Goal: Check status

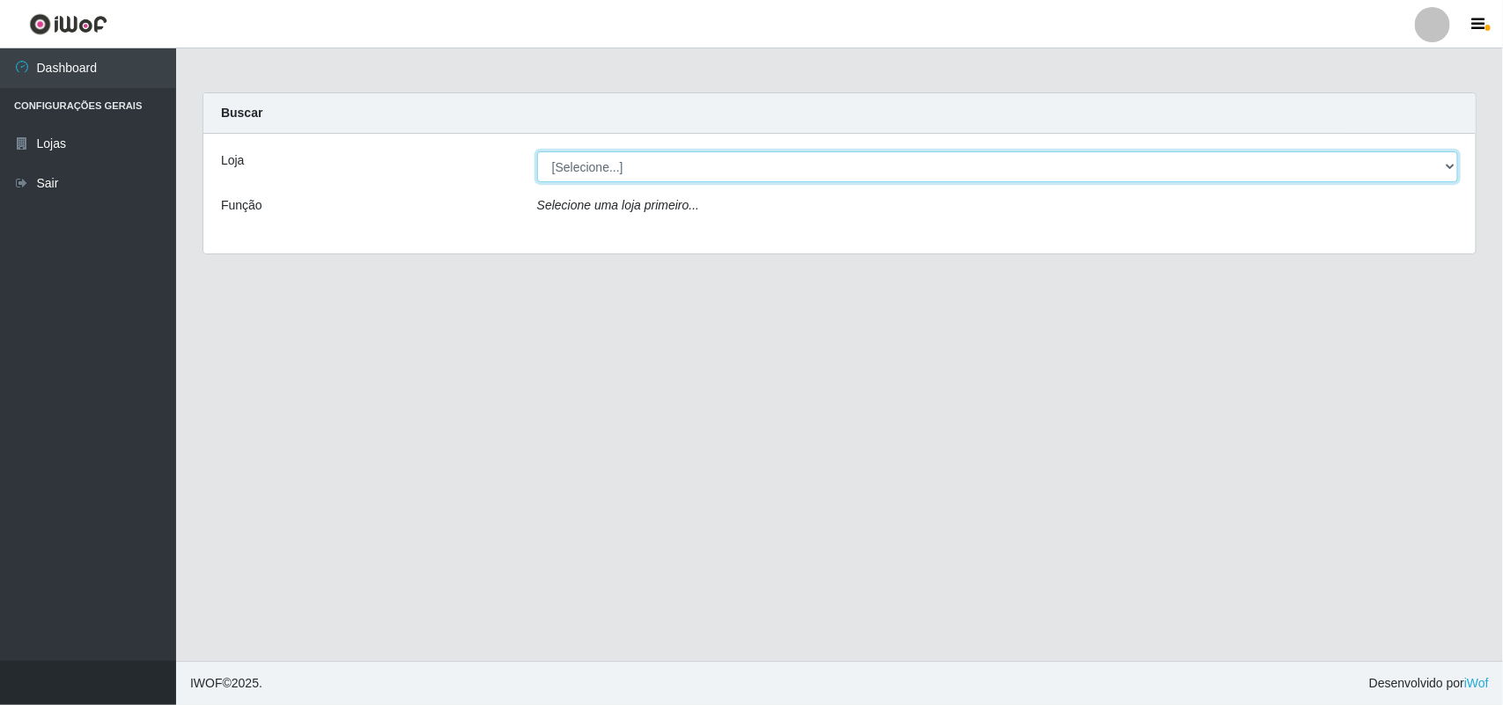
drag, startPoint x: 724, startPoint y: 167, endPoint x: 697, endPoint y: 180, distance: 29.5
click at [724, 167] on select "[Selecione...] Bemais Supermercados - B11 Manaíra" at bounding box center [997, 166] width 921 height 31
select select "409"
click at [537, 151] on select "[Selecione...] Bemais Supermercados - B11 Manaíra" at bounding box center [997, 166] width 921 height 31
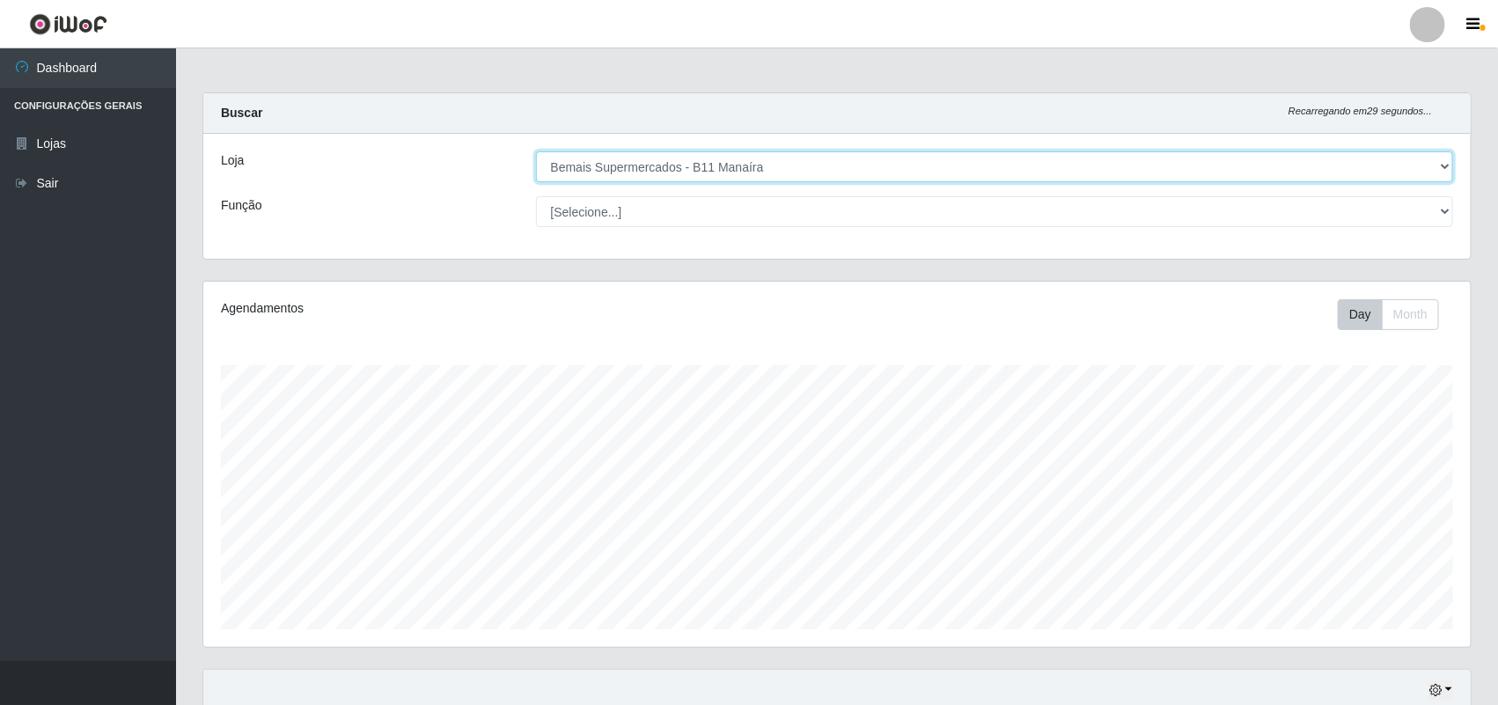
scroll to position [152, 0]
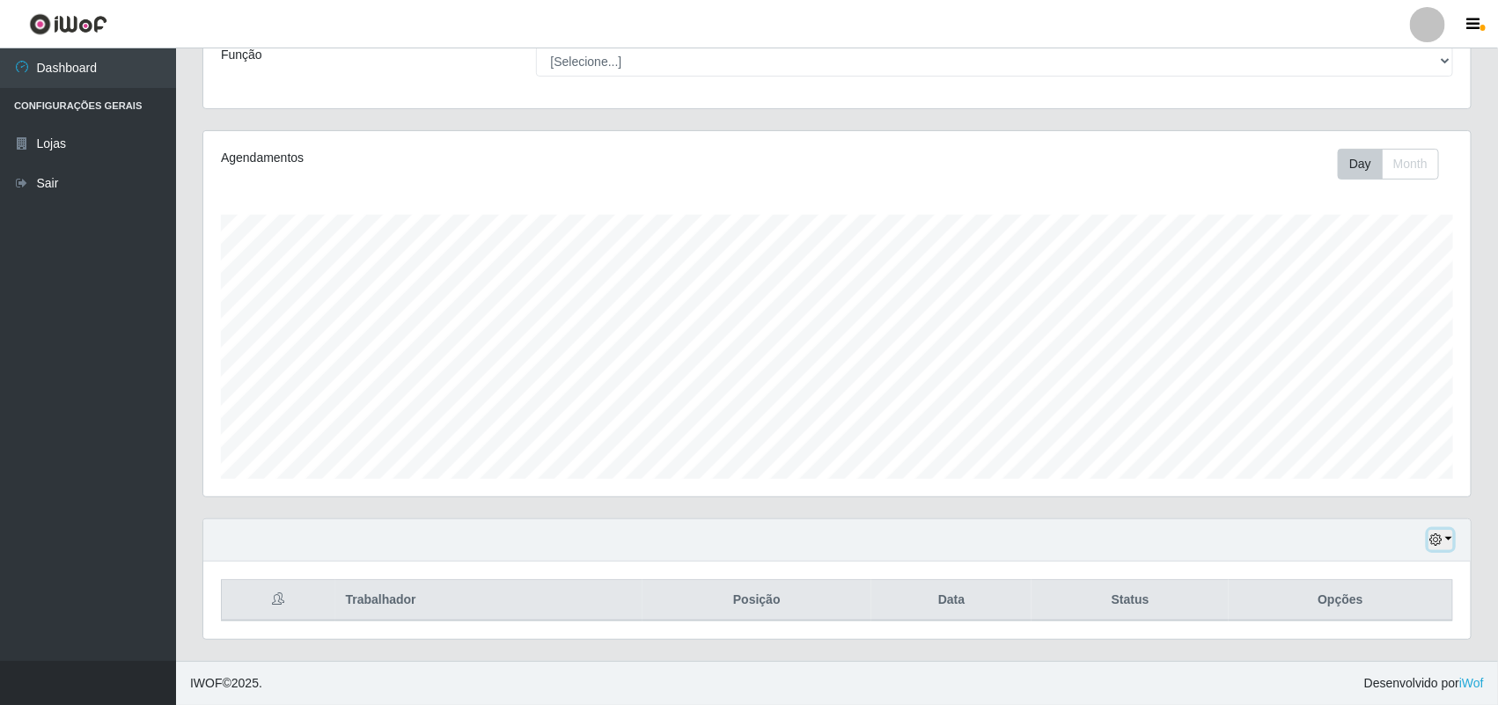
click at [1445, 539] on button "button" at bounding box center [1441, 540] width 25 height 20
drag, startPoint x: 1366, startPoint y: 509, endPoint x: 1372, endPoint y: 477, distance: 32.3
click at [1372, 477] on div "Hoje 1 dia 3 dias 1 Semana Não encerrados" at bounding box center [1382, 436] width 141 height 186
click at [1372, 477] on button "1 Semana" at bounding box center [1382, 473] width 139 height 37
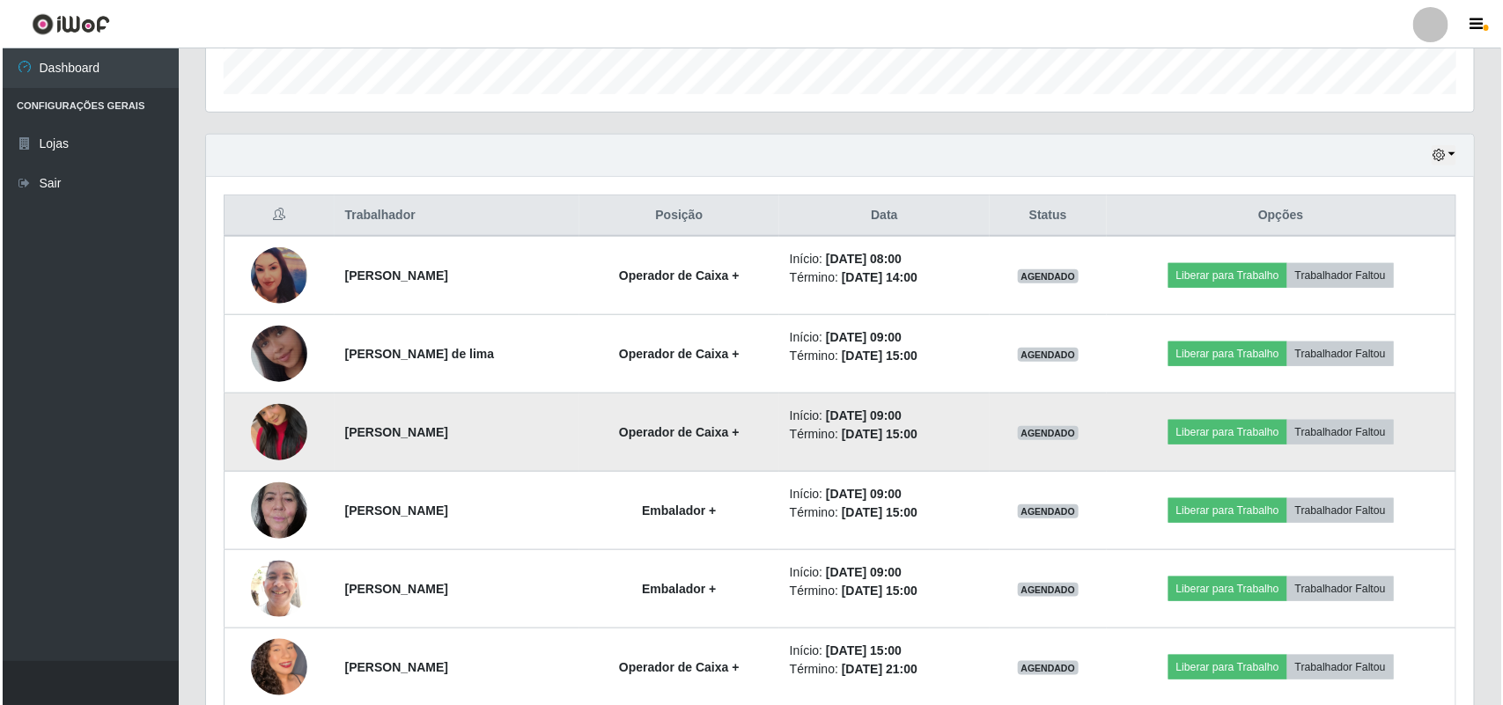
scroll to position [497, 0]
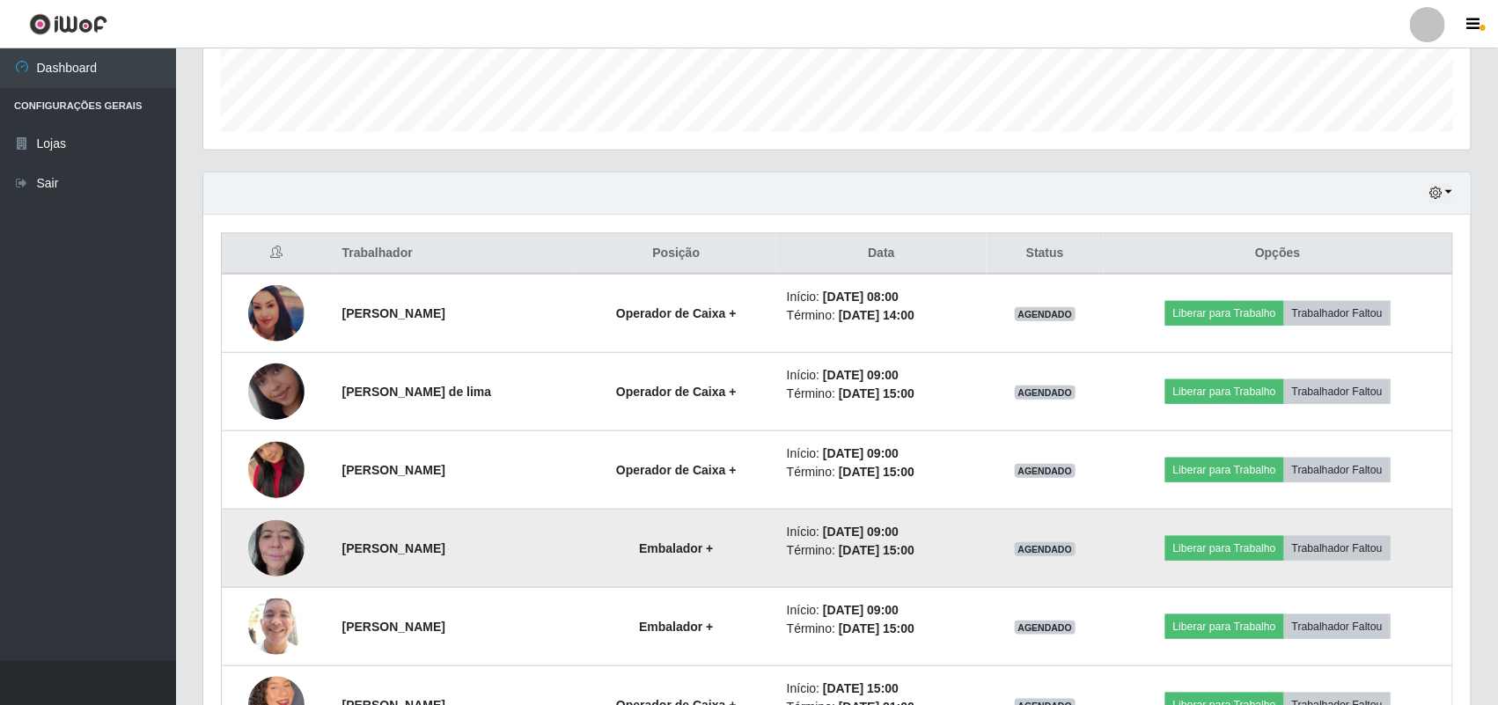
click at [253, 557] on img at bounding box center [276, 548] width 56 height 75
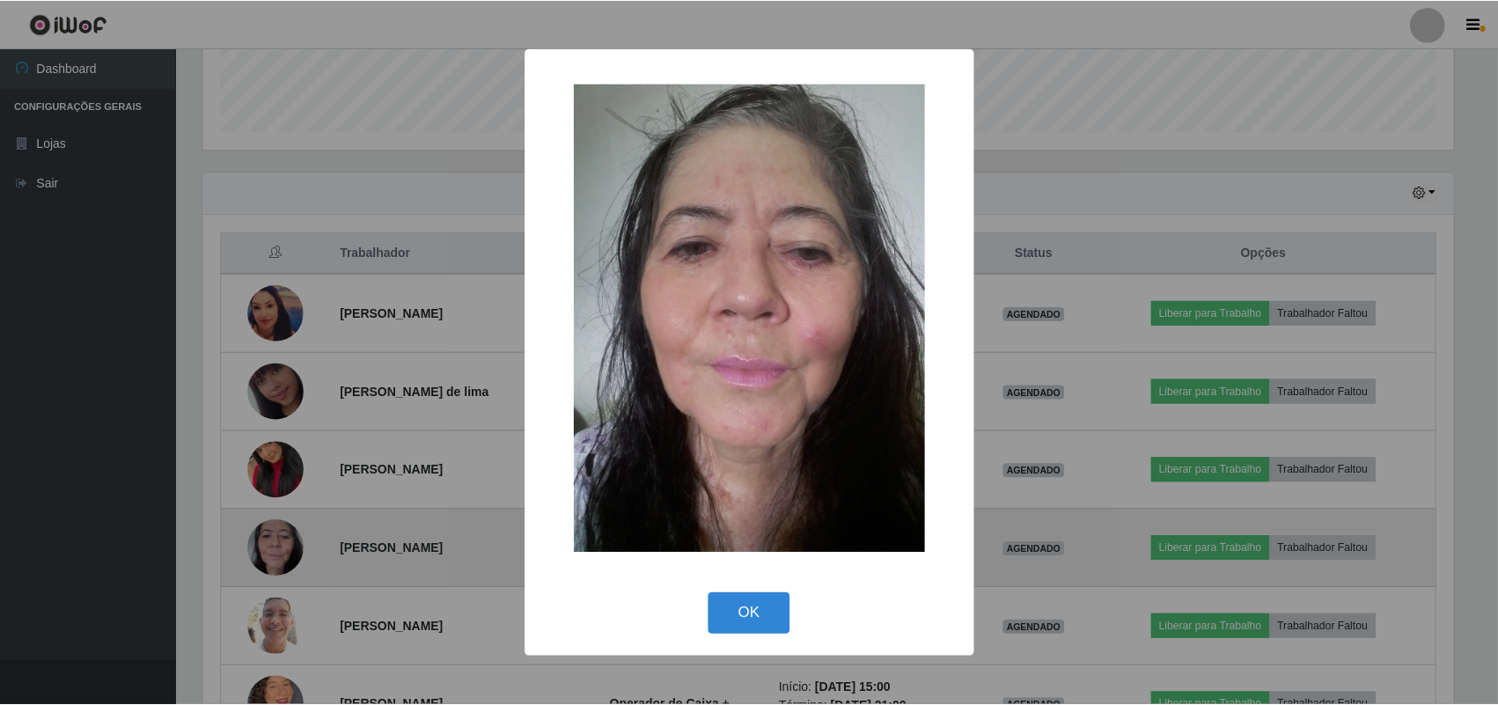
scroll to position [366, 1255]
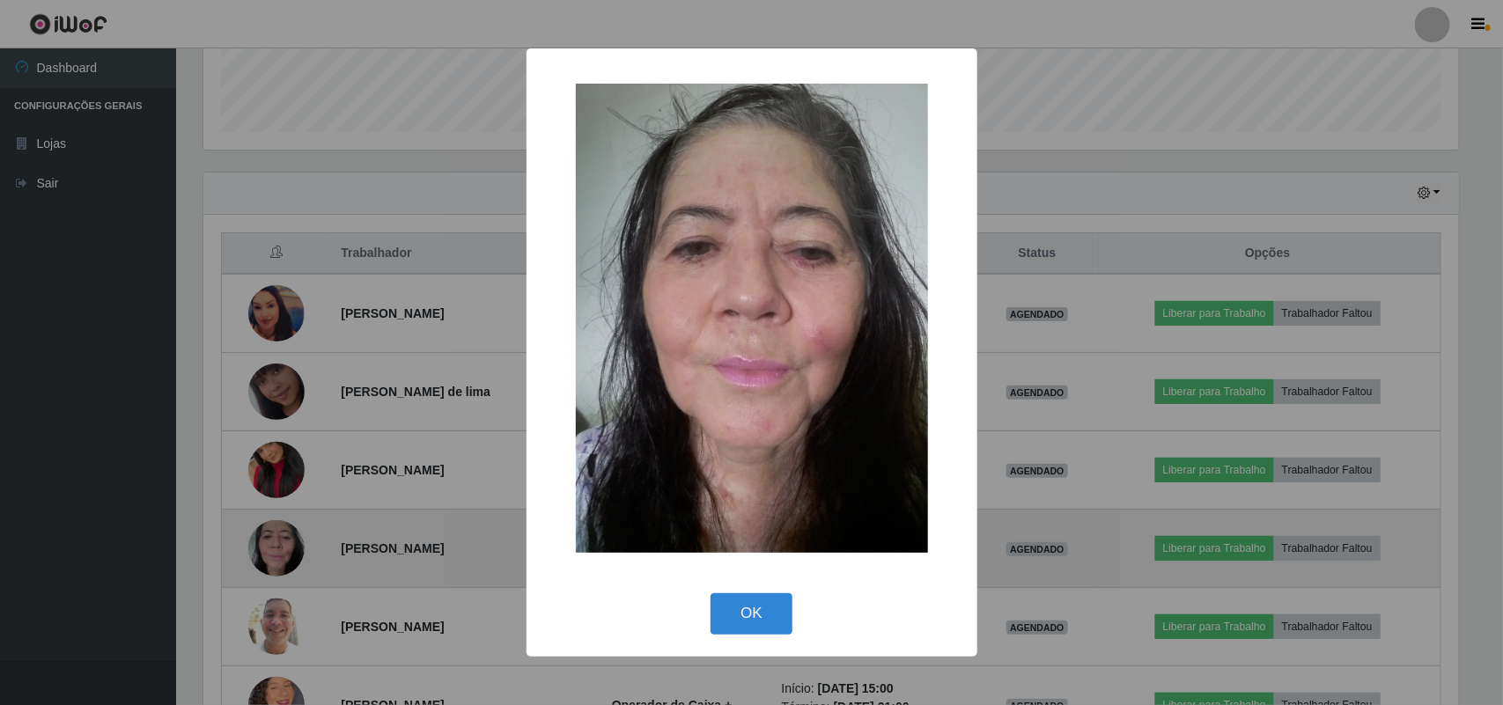
click at [253, 557] on div "× OK Cancel" at bounding box center [751, 352] width 1503 height 705
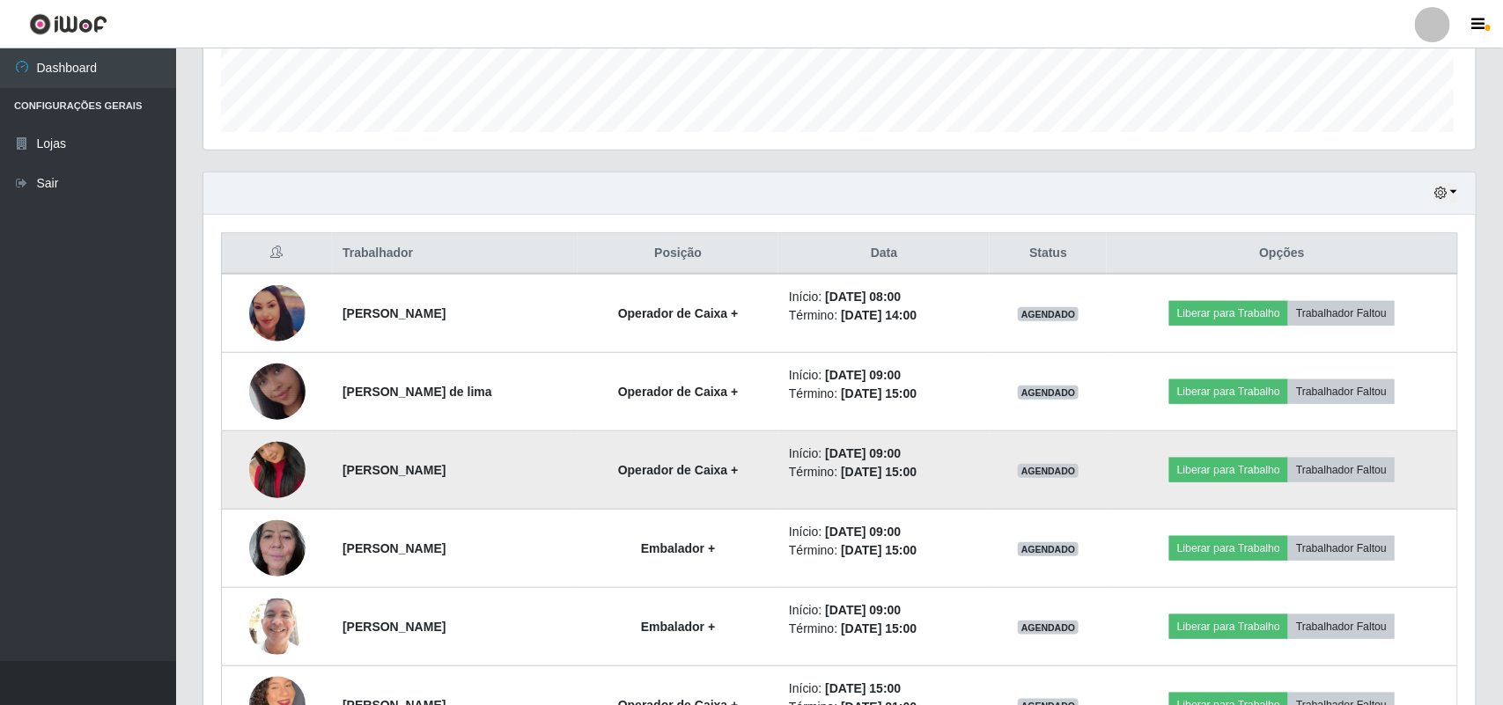
scroll to position [366, 1268]
click at [265, 452] on img at bounding box center [276, 470] width 56 height 100
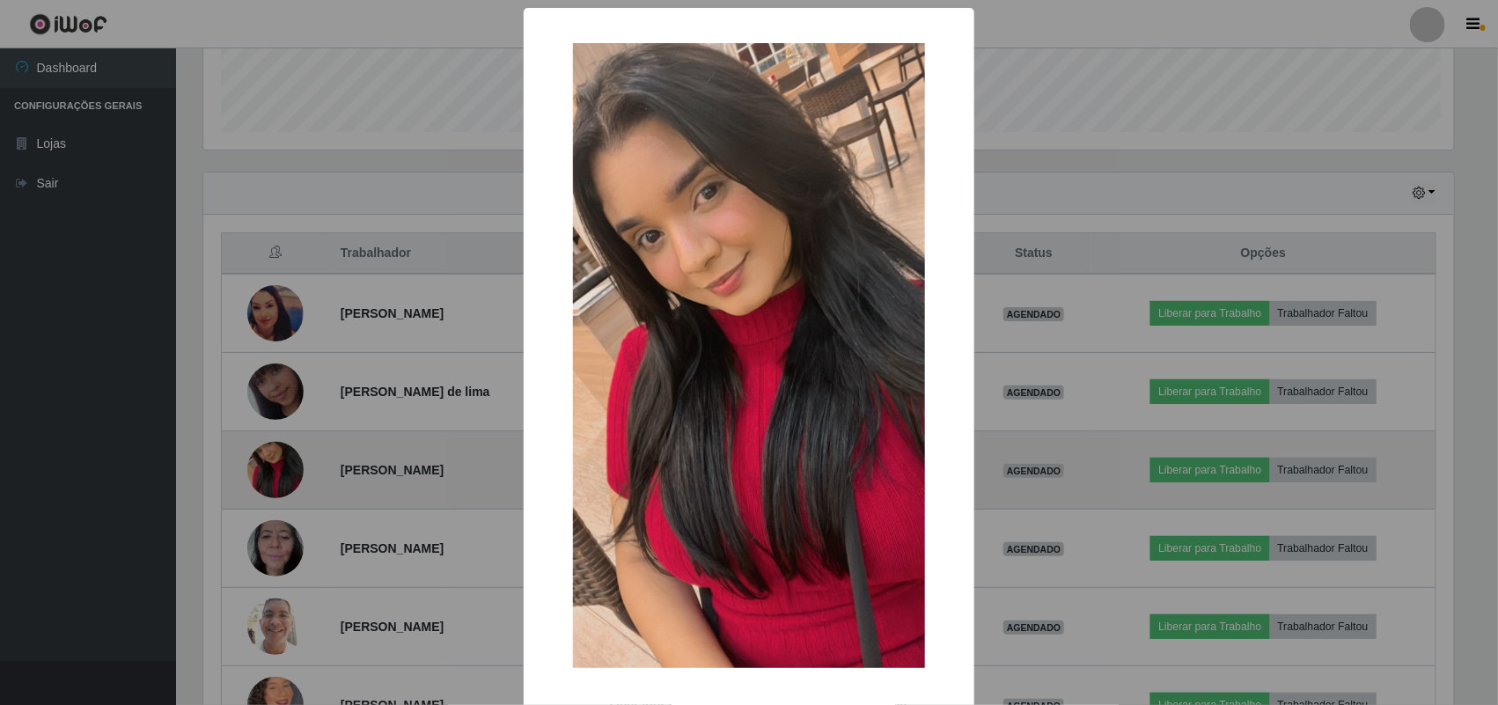
scroll to position [366, 1255]
click at [265, 452] on div "× OK Cancel" at bounding box center [751, 352] width 1503 height 705
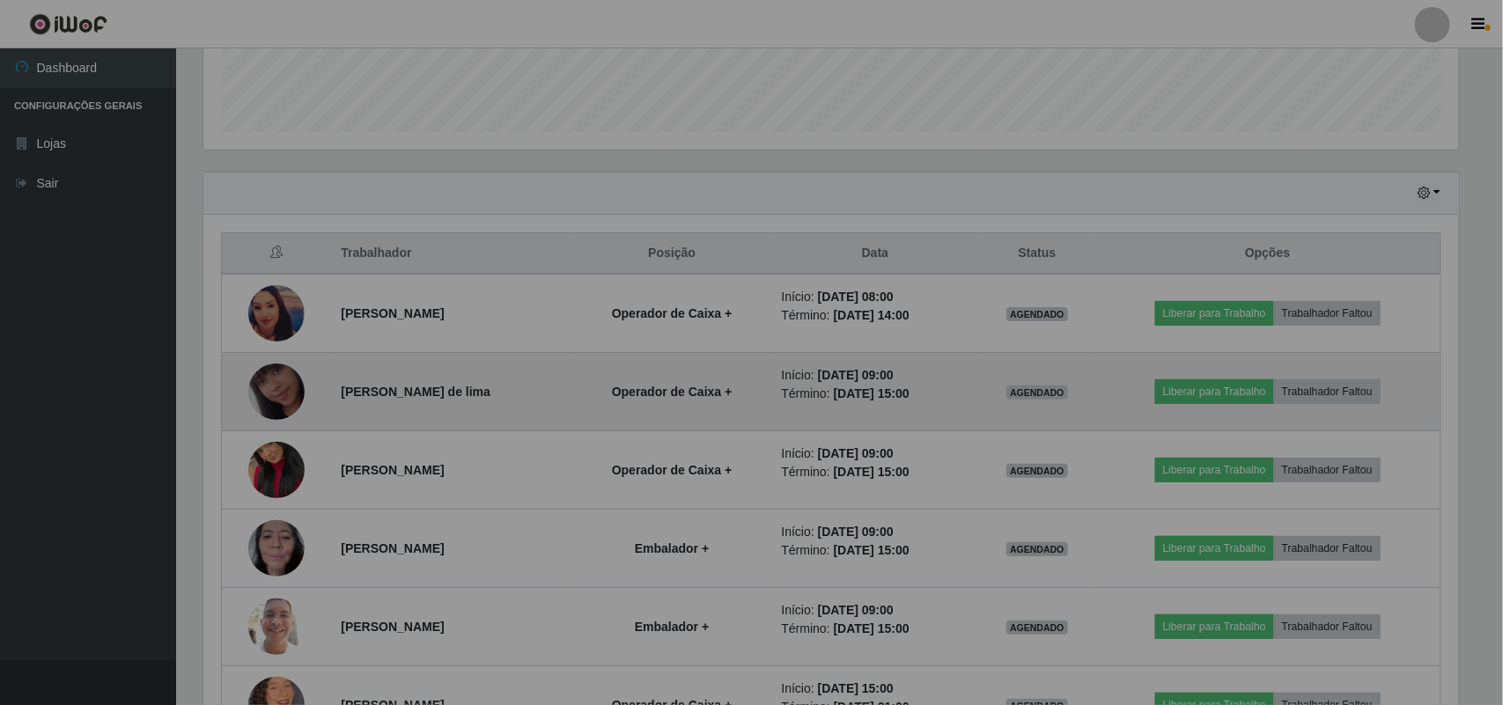
scroll to position [366, 1268]
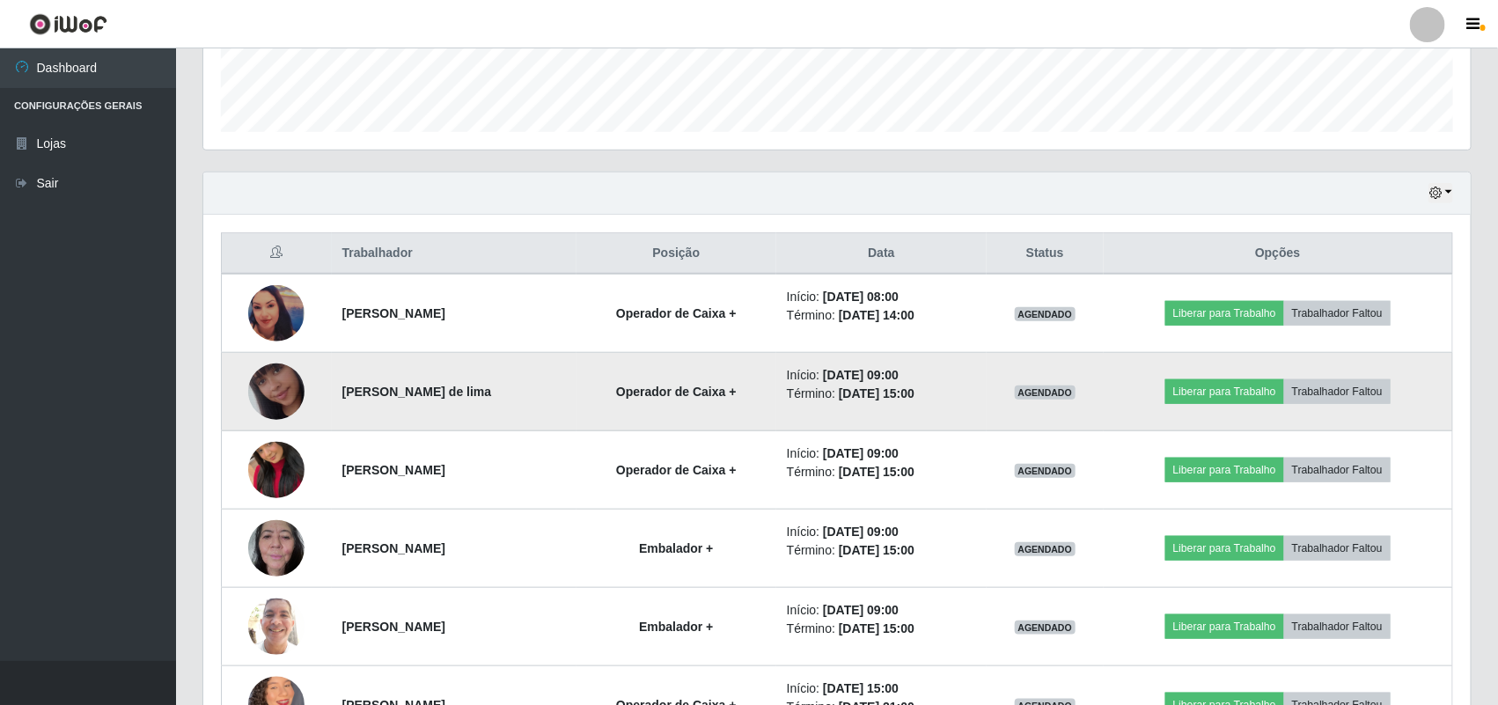
click at [265, 398] on img at bounding box center [276, 392] width 56 height 100
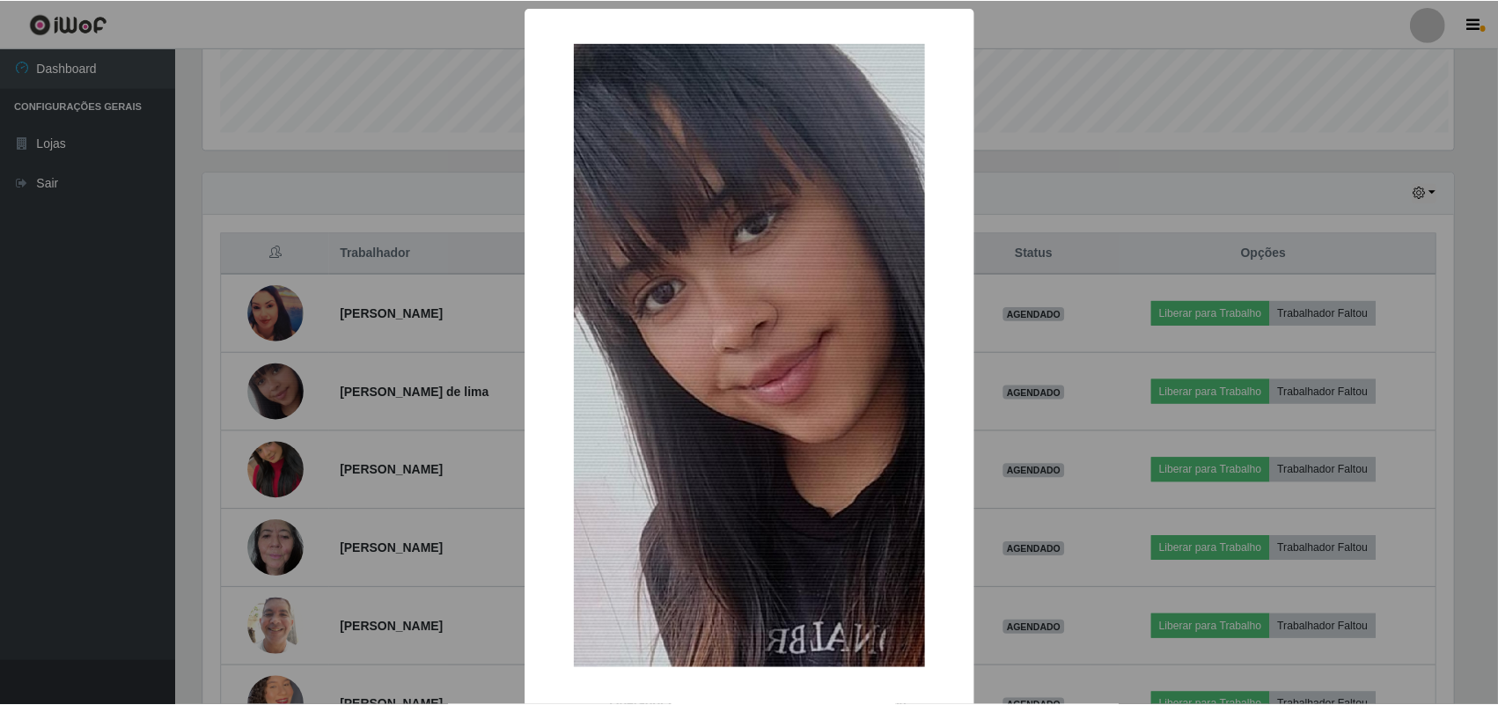
scroll to position [366, 1255]
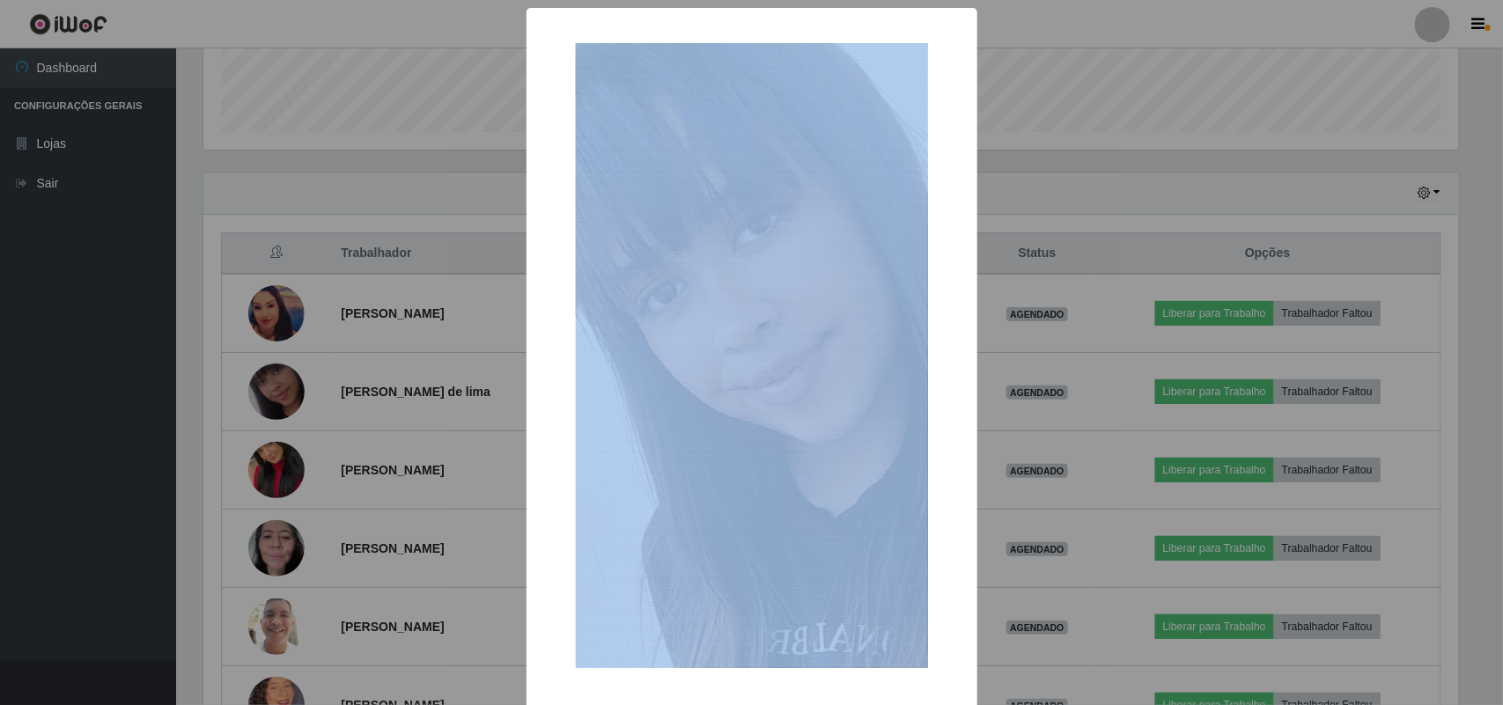
click at [262, 397] on div "× OK Cancel" at bounding box center [751, 352] width 1503 height 705
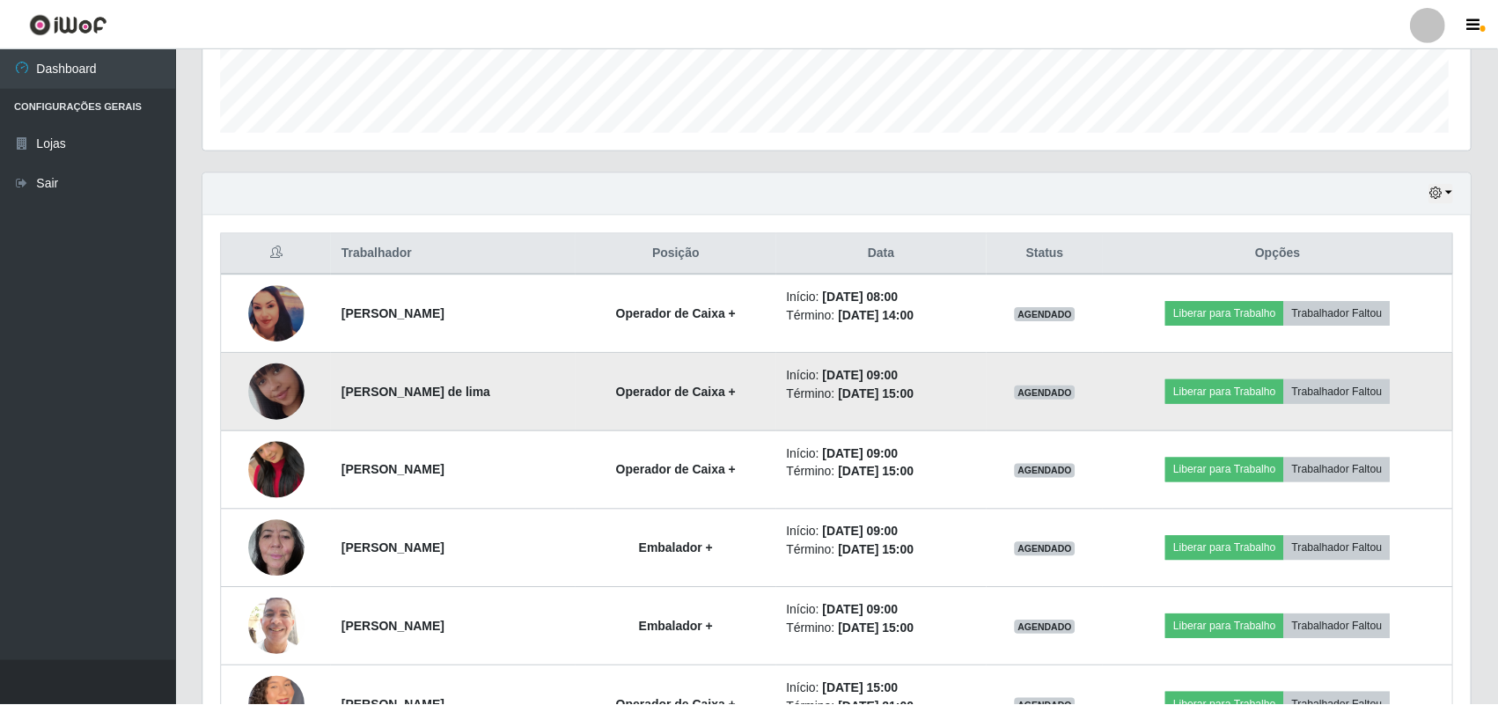
scroll to position [366, 1268]
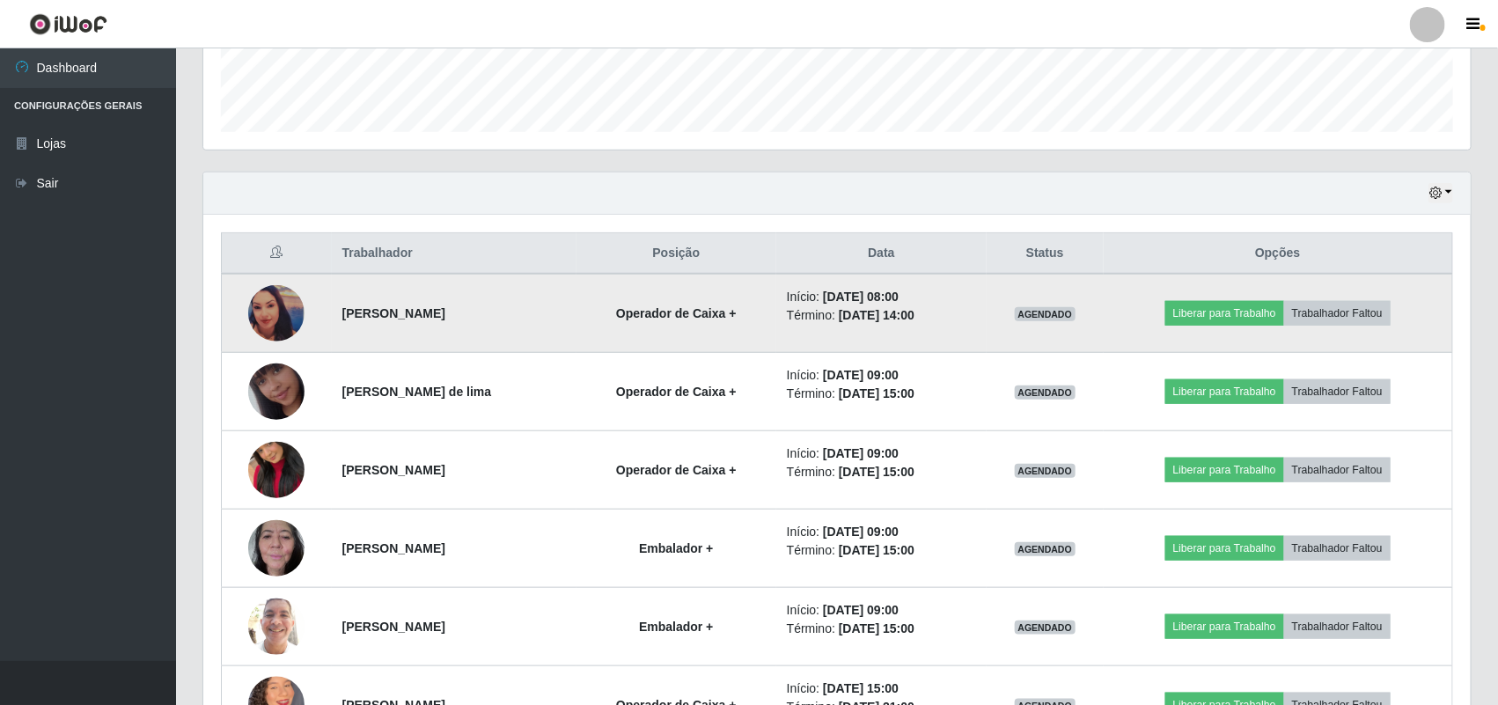
click at [279, 322] on img at bounding box center [276, 313] width 56 height 56
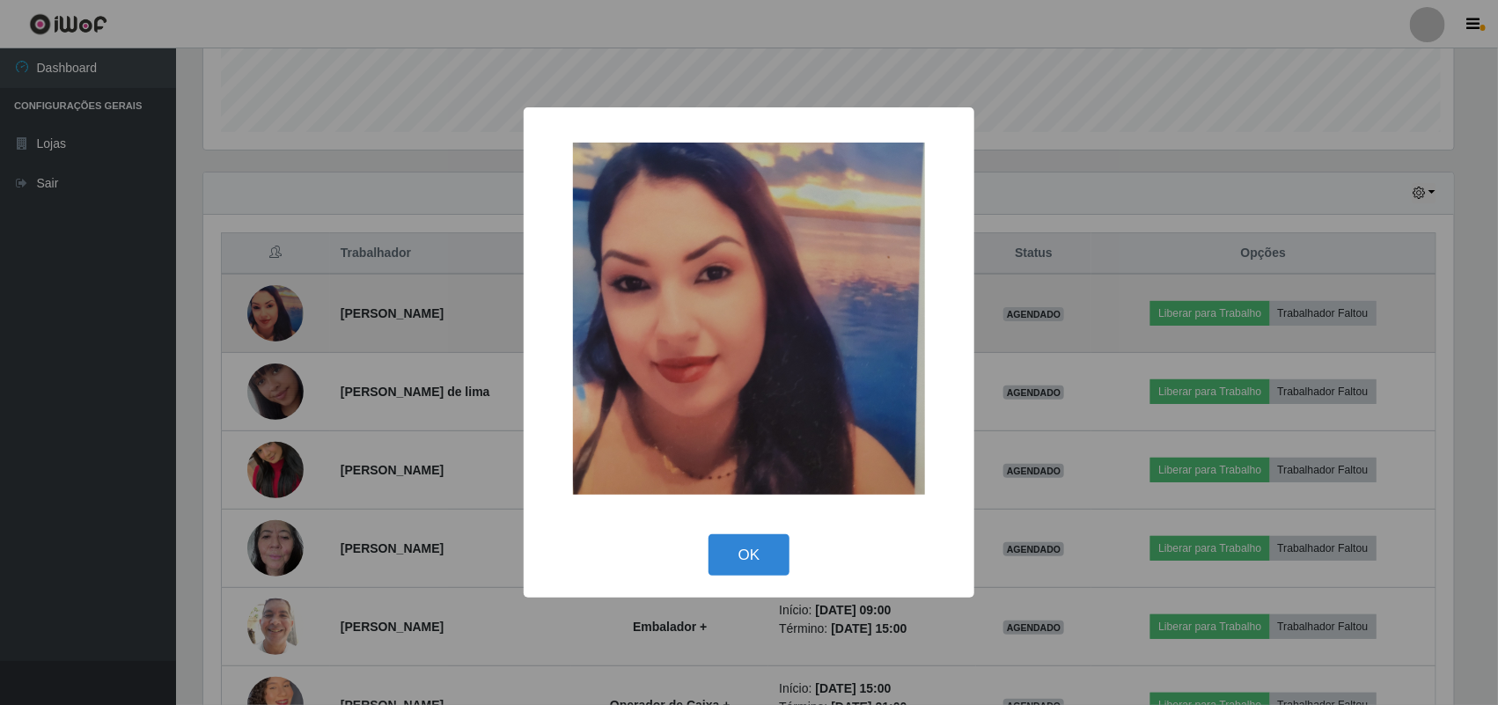
scroll to position [366, 1255]
click at [279, 322] on div "× OK Cancel" at bounding box center [751, 352] width 1503 height 705
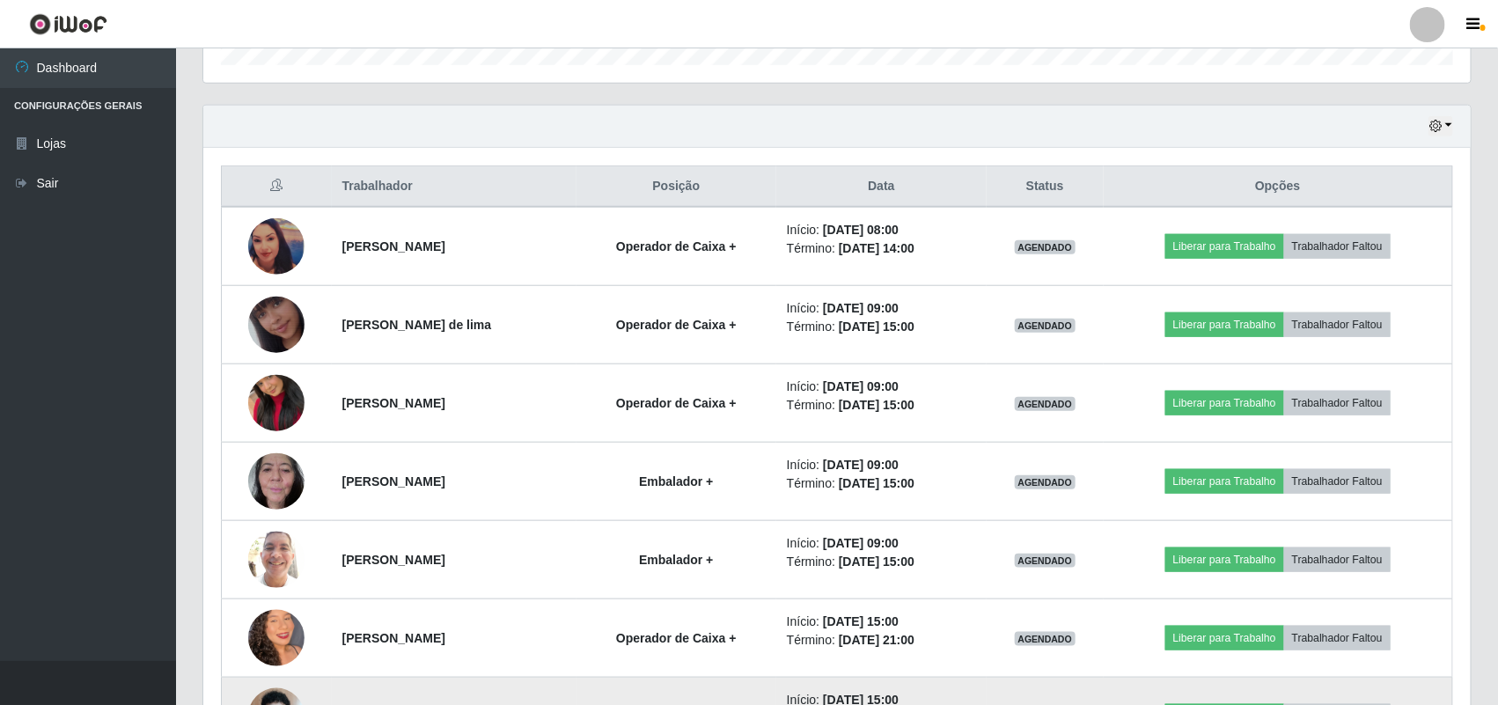
scroll to position [828, 0]
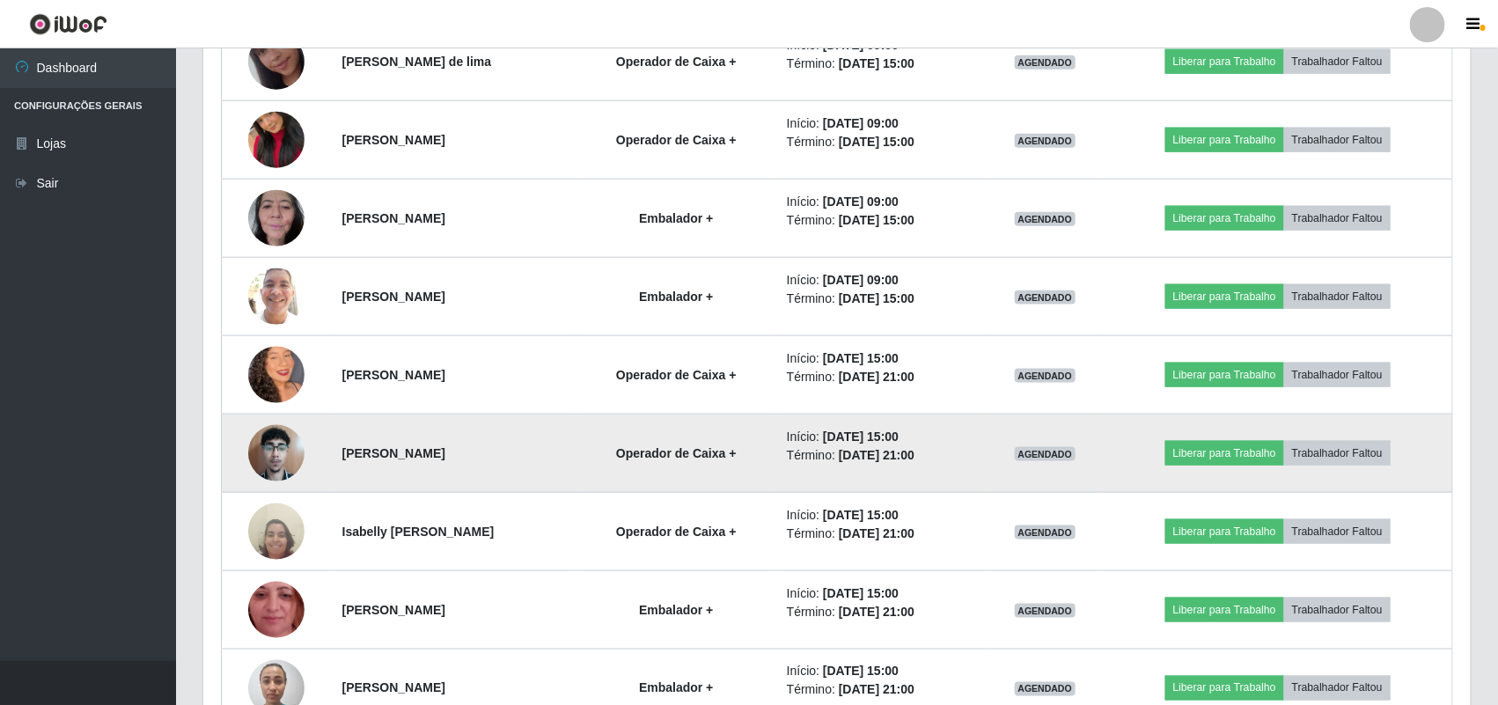
click at [269, 462] on img at bounding box center [276, 453] width 56 height 75
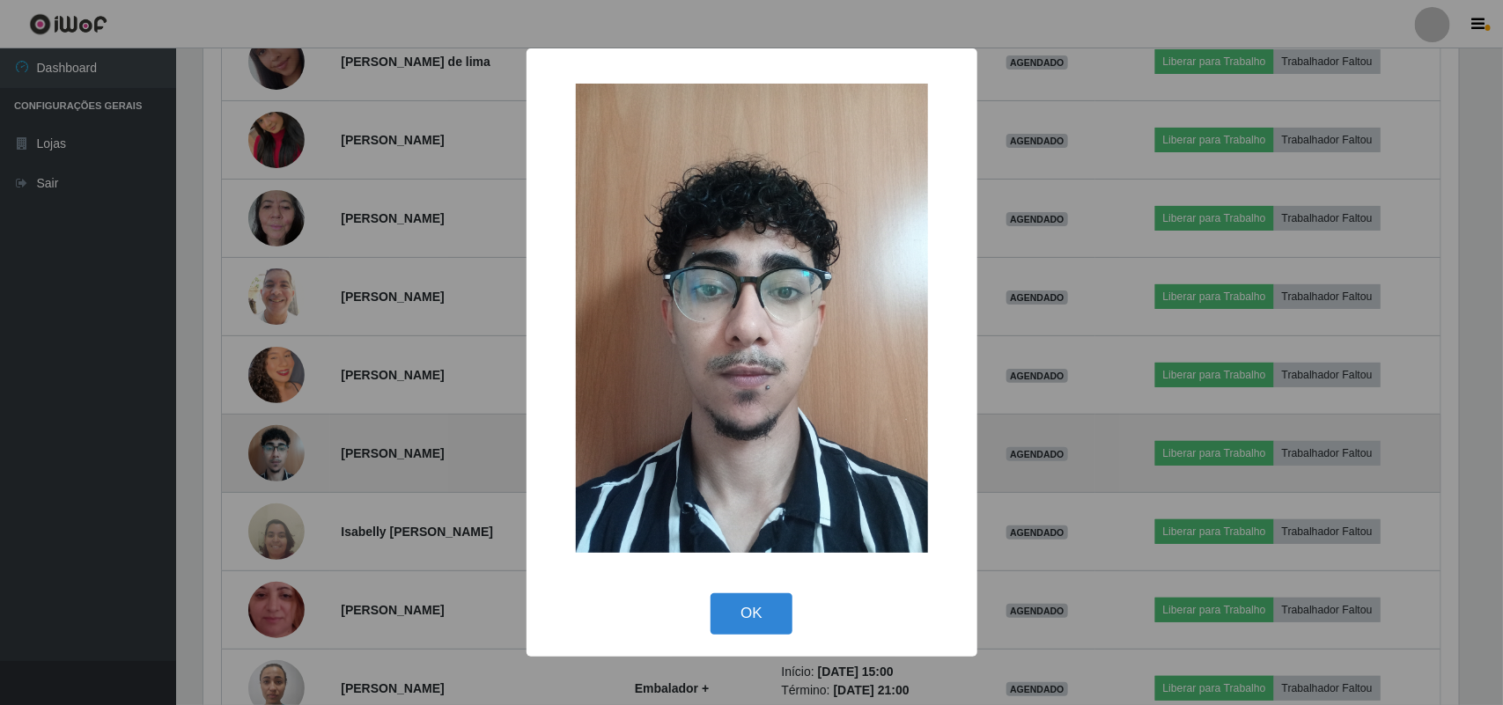
click at [269, 462] on div "× OK Cancel" at bounding box center [751, 352] width 1503 height 705
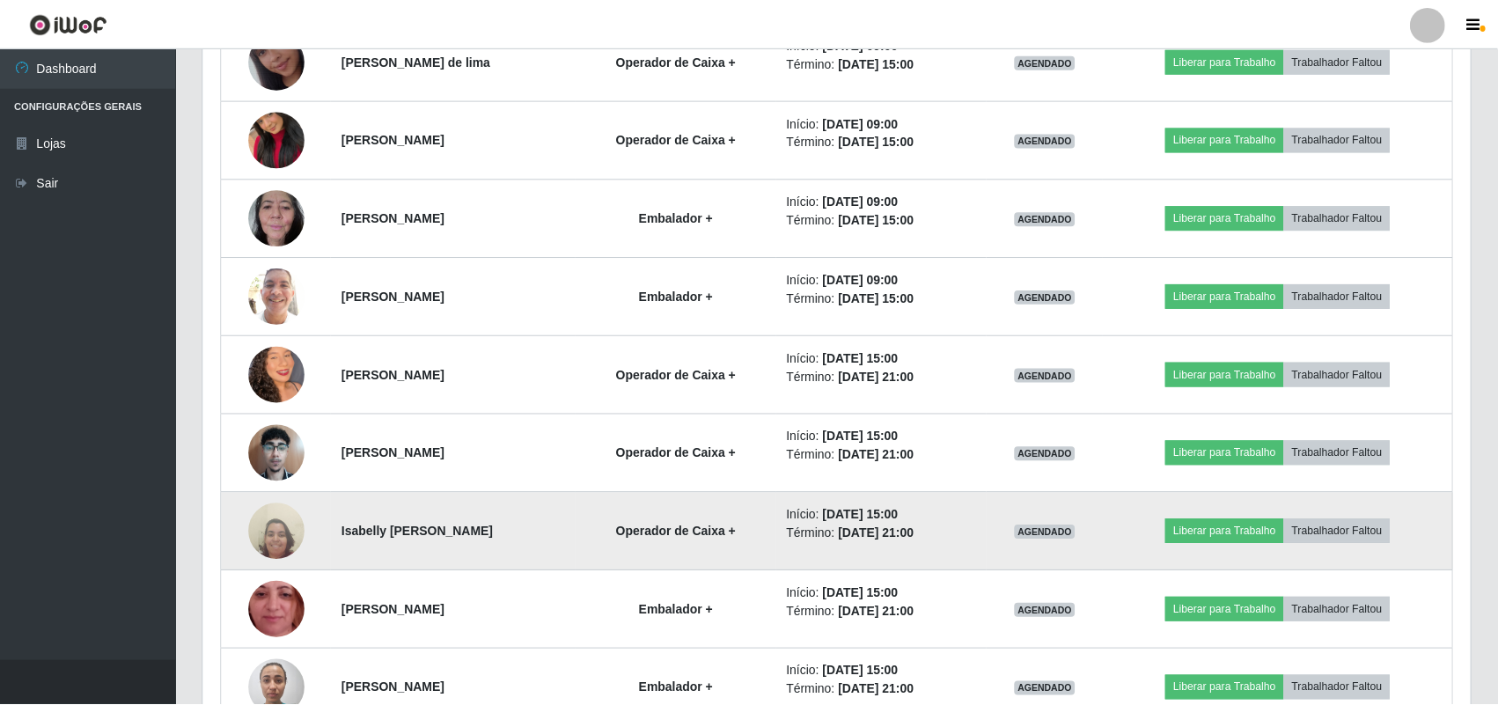
scroll to position [366, 1268]
click at [253, 552] on img at bounding box center [276, 532] width 56 height 76
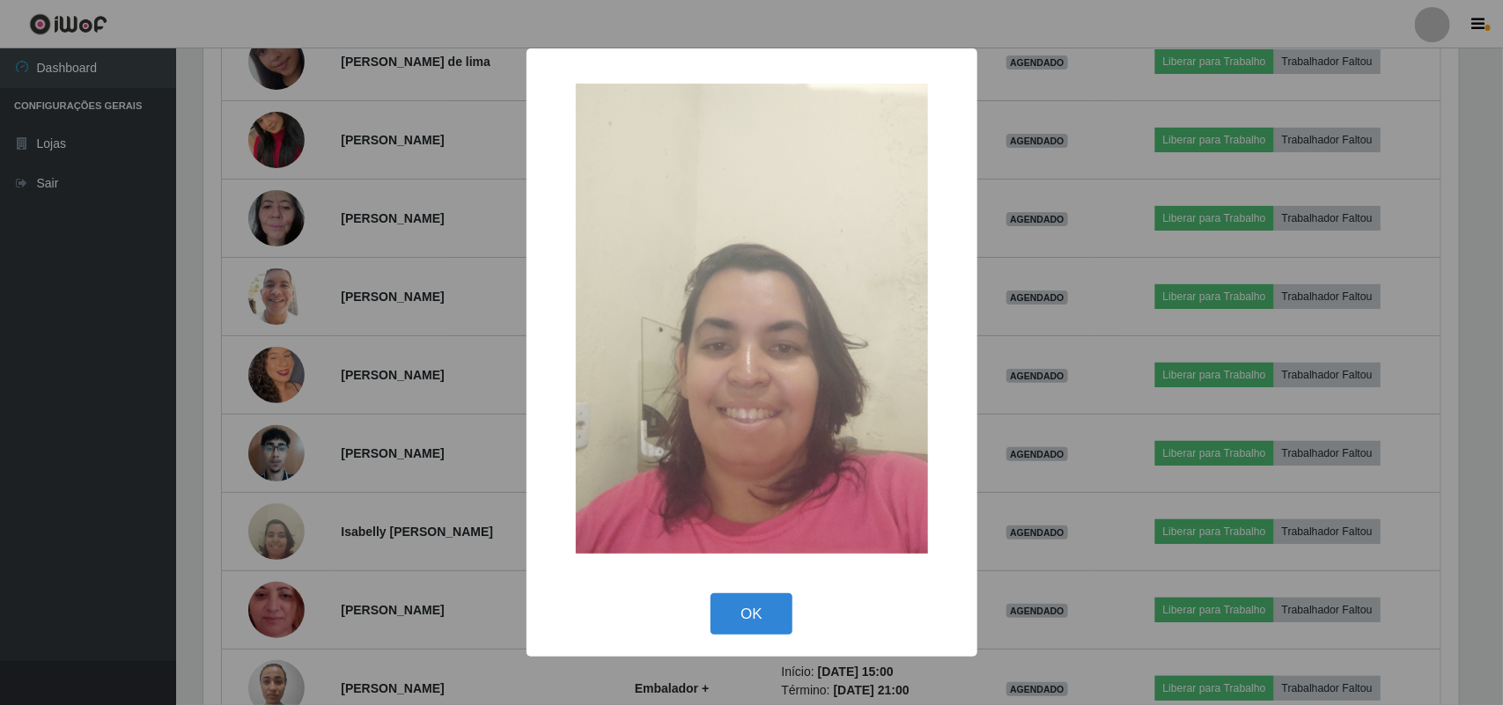
click at [264, 543] on div "× OK Cancel" at bounding box center [751, 352] width 1503 height 705
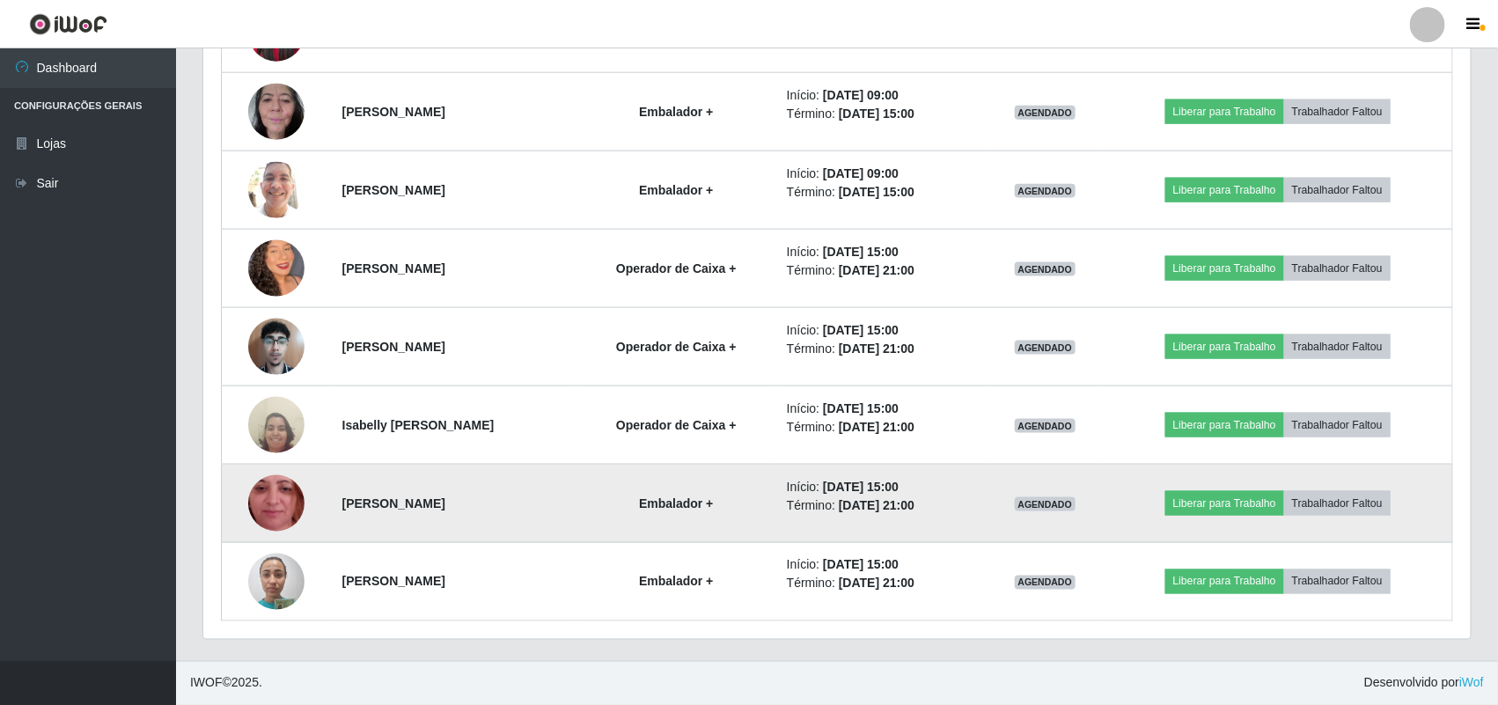
click at [280, 533] on td at bounding box center [277, 504] width 110 height 78
click at [278, 522] on img at bounding box center [276, 503] width 56 height 125
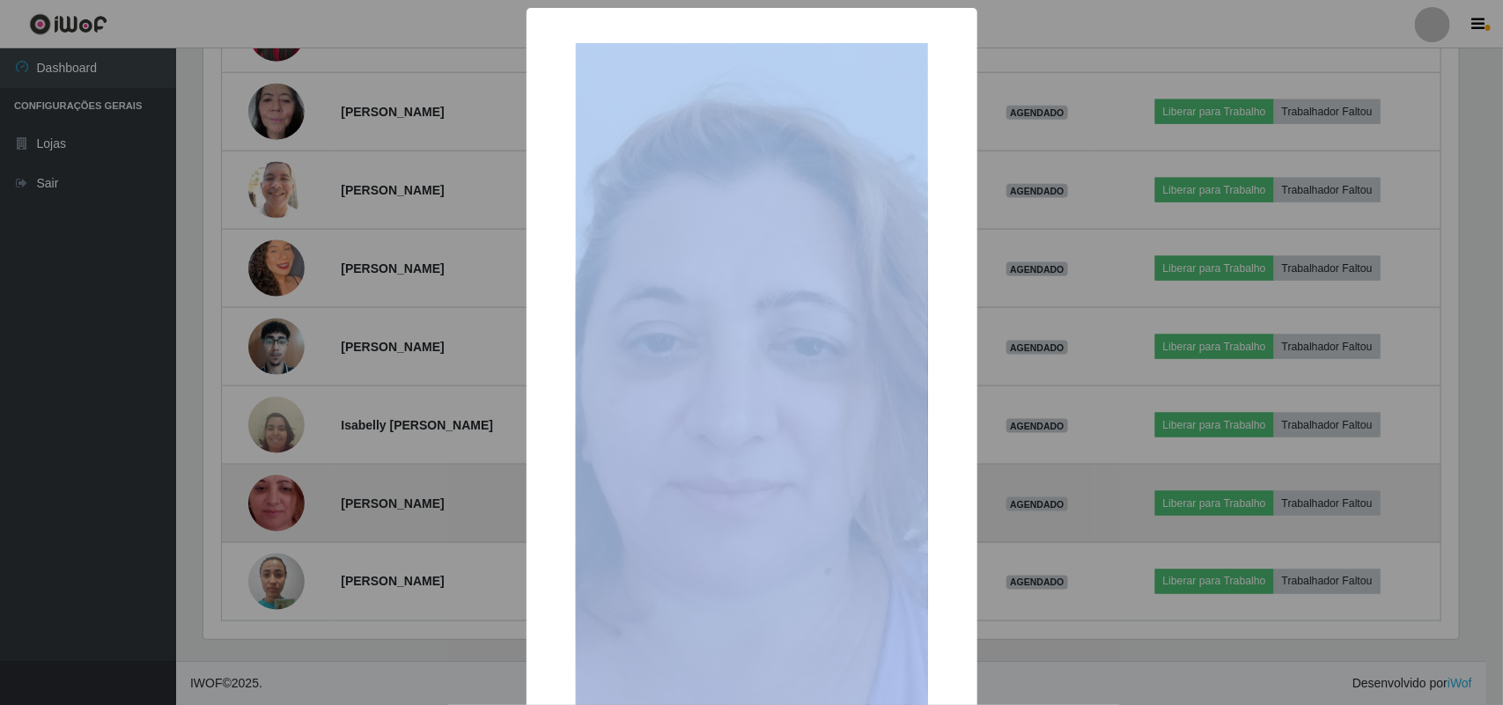
click at [278, 522] on div "× OK Cancel" at bounding box center [751, 352] width 1503 height 705
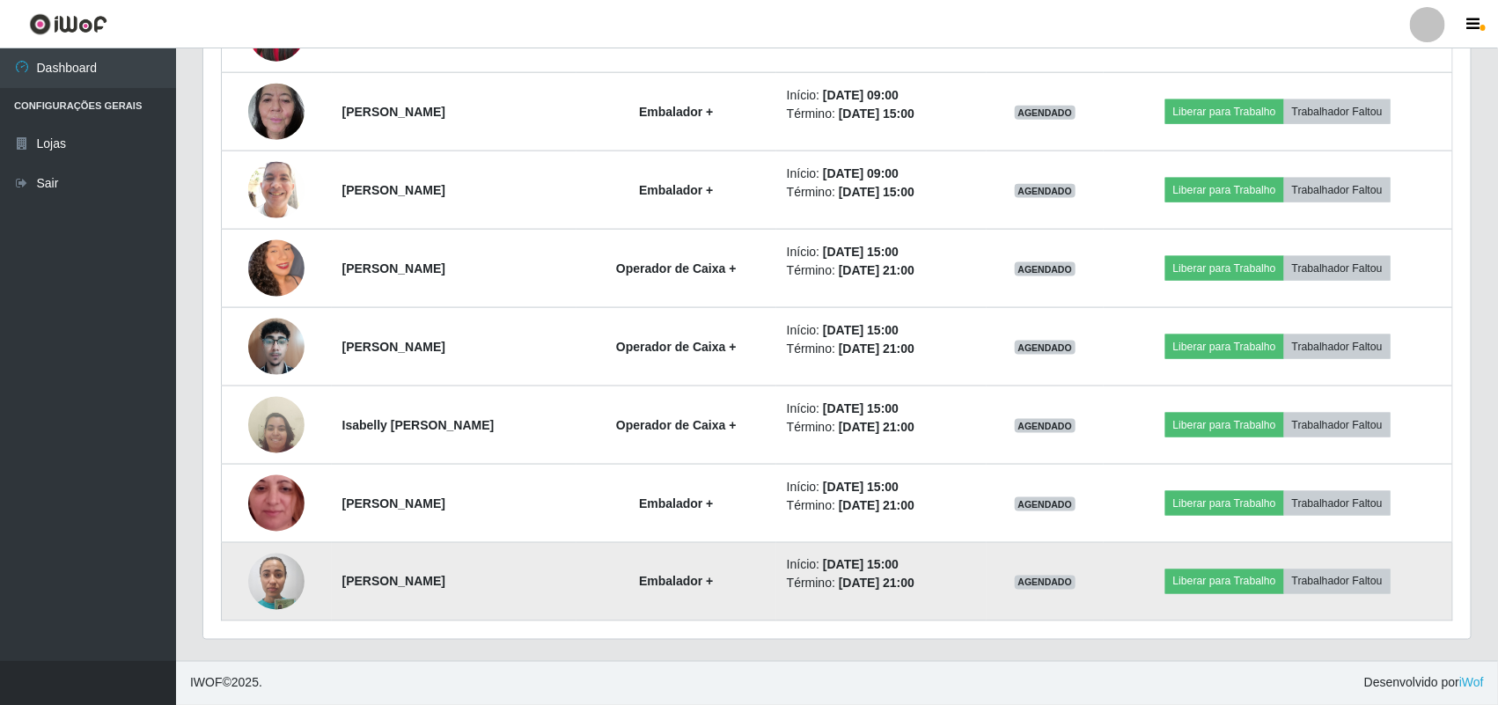
click at [271, 585] on img at bounding box center [276, 581] width 56 height 75
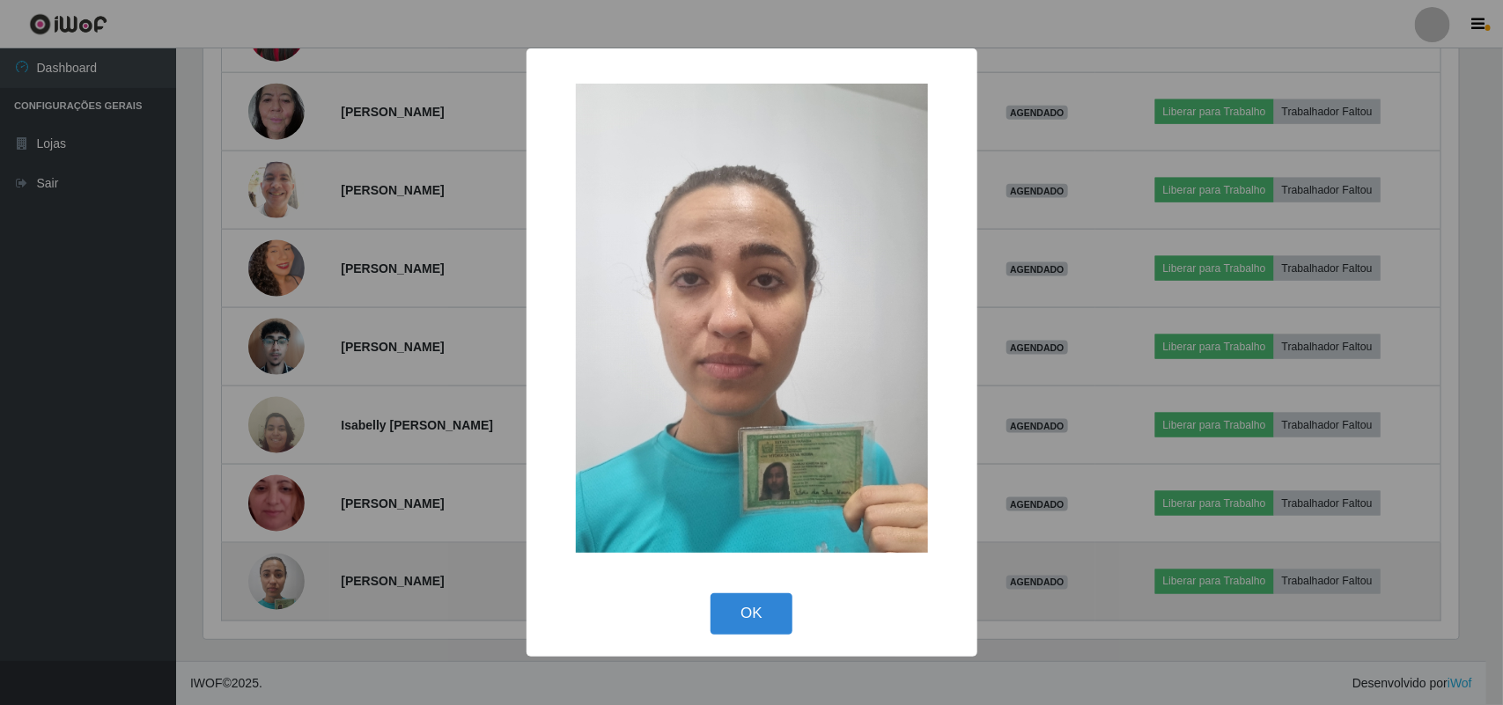
click at [271, 585] on div "× OK Cancel" at bounding box center [751, 352] width 1503 height 705
